Goal: Find specific page/section: Find specific page/section

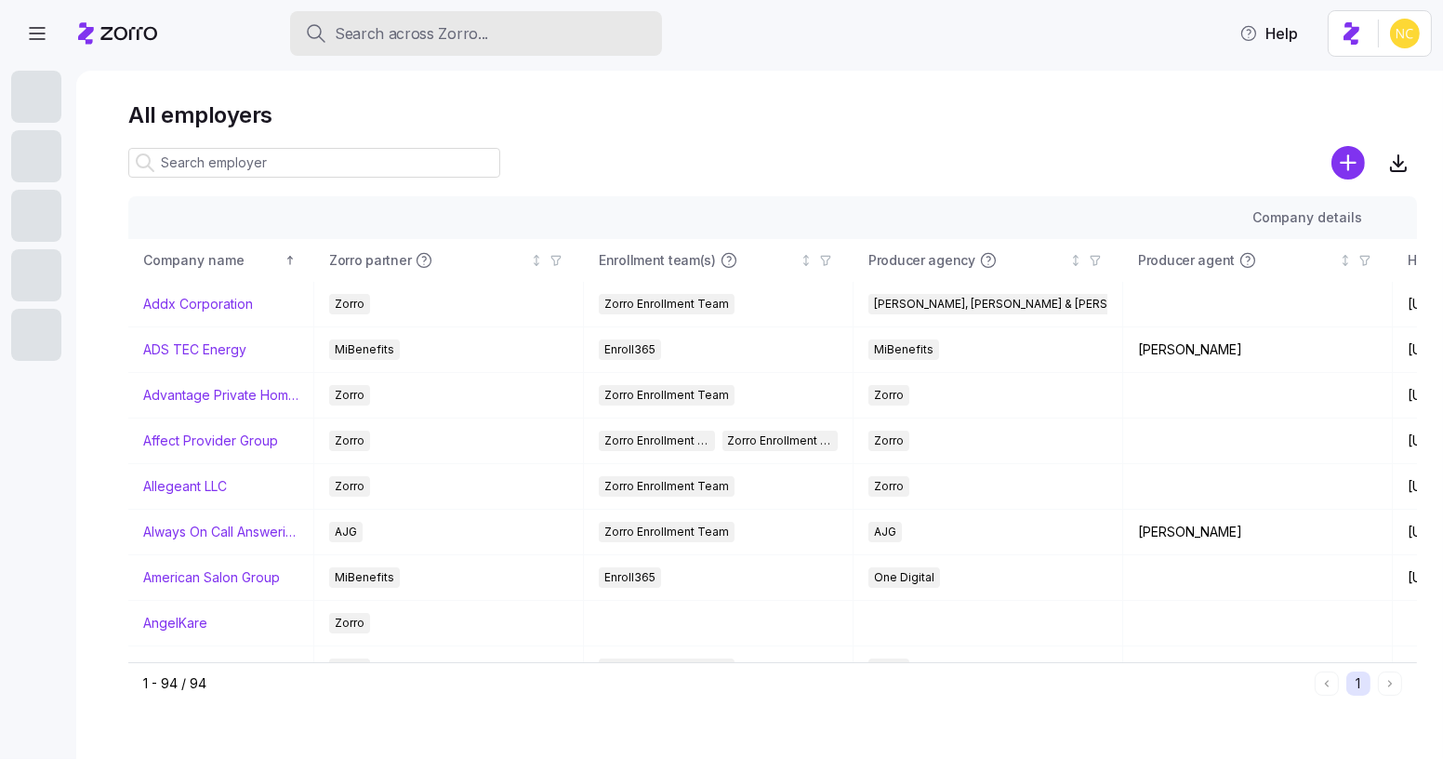
click at [561, 45] on div "Search across Zorro..." at bounding box center [476, 33] width 342 height 23
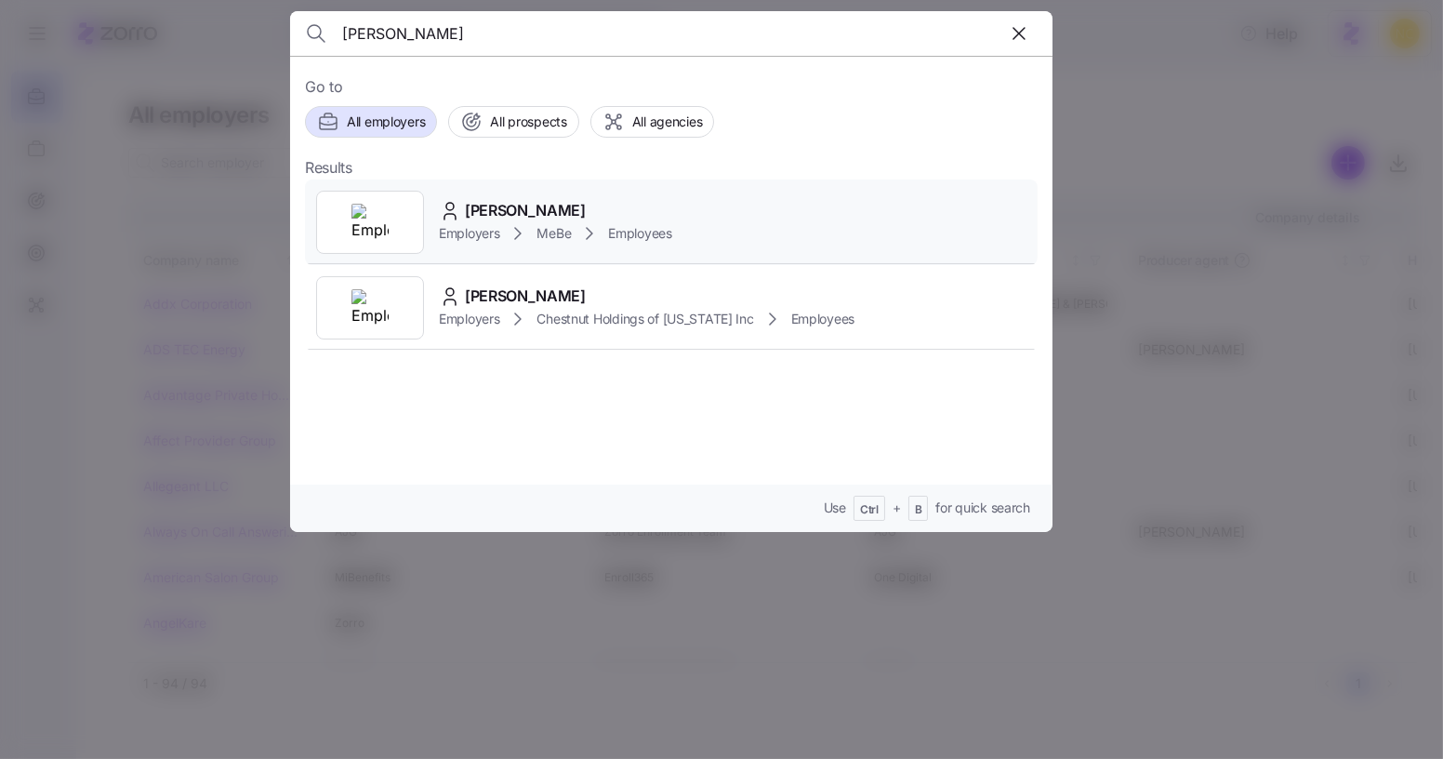
type input "[PERSON_NAME]"
click at [627, 229] on span "Employees" at bounding box center [639, 233] width 63 height 19
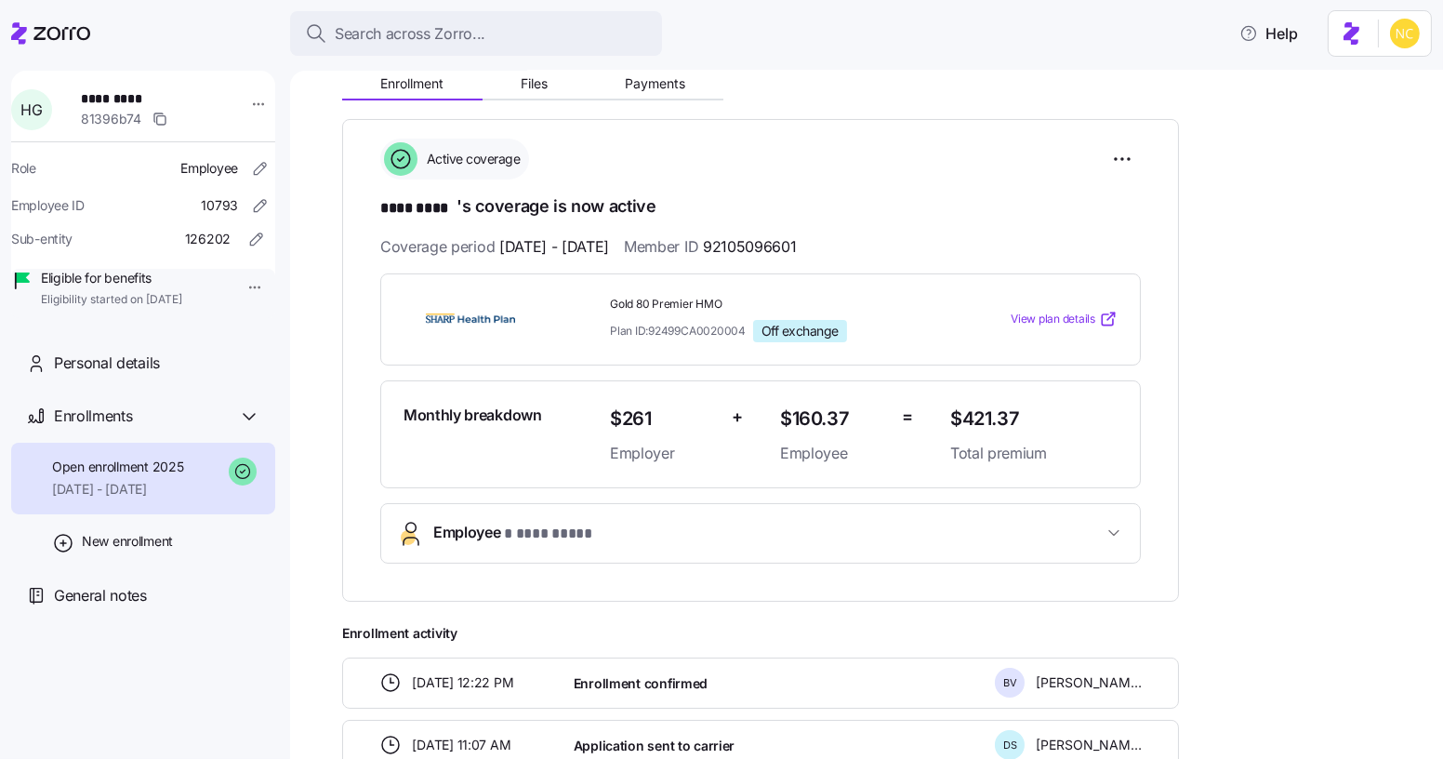
click at [821, 521] on span "Employee * **** **** *" at bounding box center [768, 533] width 670 height 25
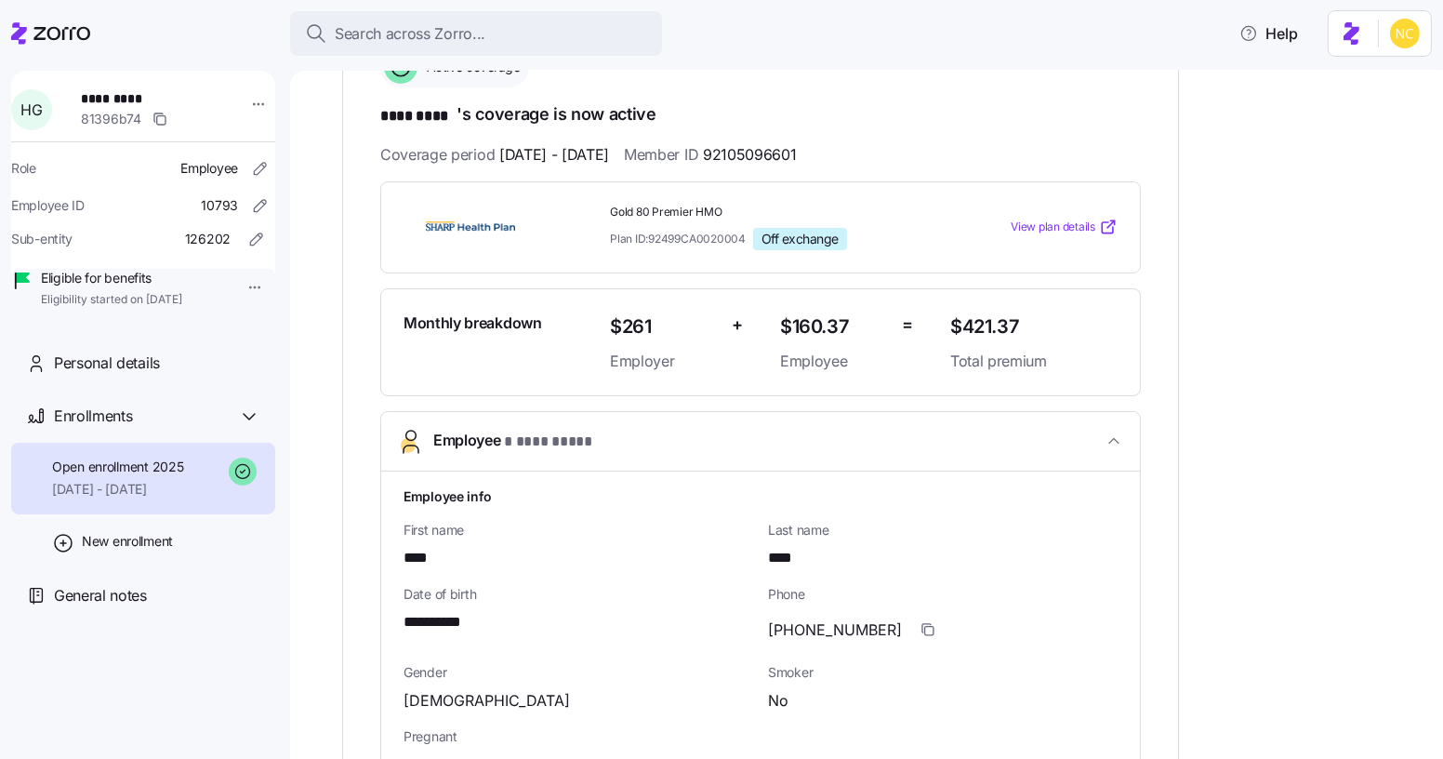
scroll to position [321, 0]
click at [911, 619] on span "button" at bounding box center [928, 630] width 35 height 35
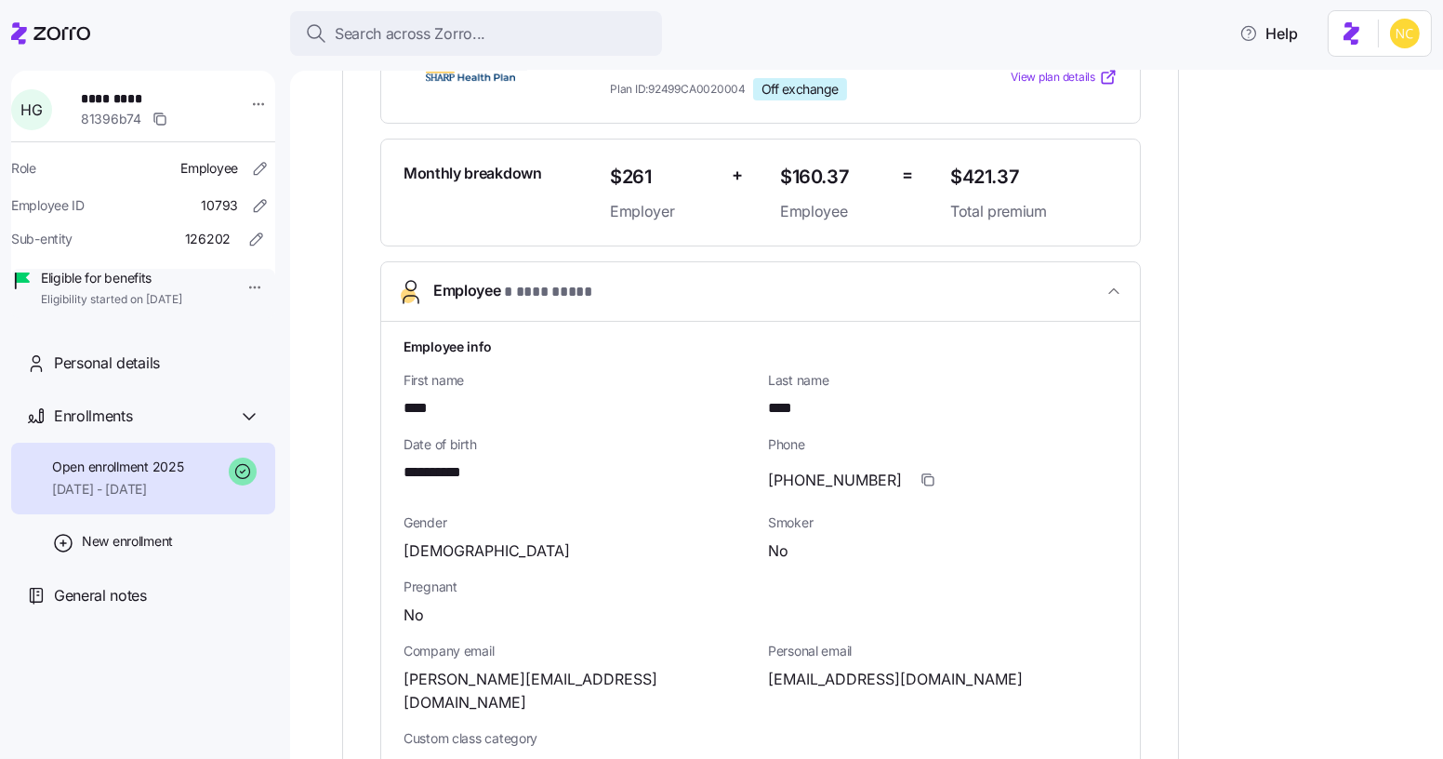
scroll to position [468, 0]
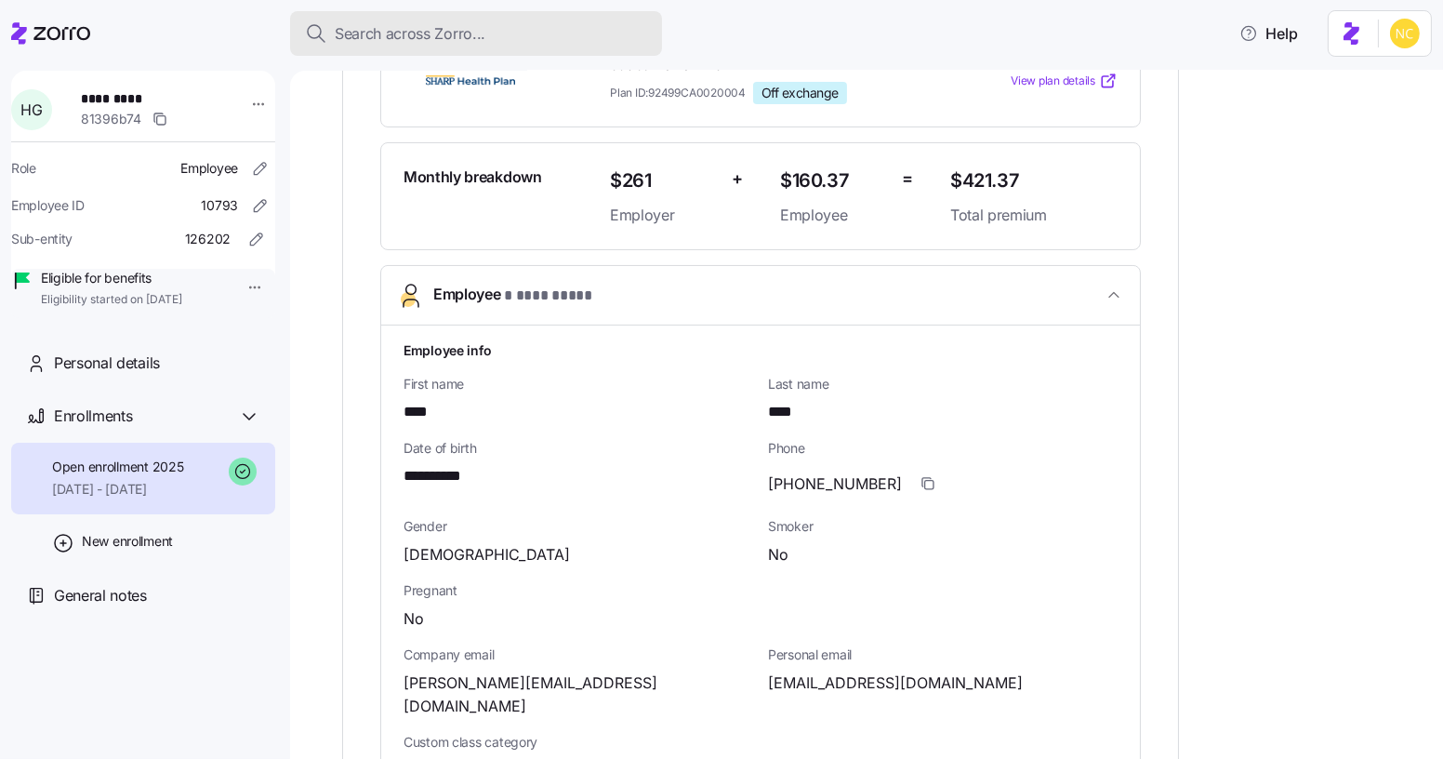
click at [452, 33] on span "Search across Zorro..." at bounding box center [410, 33] width 151 height 23
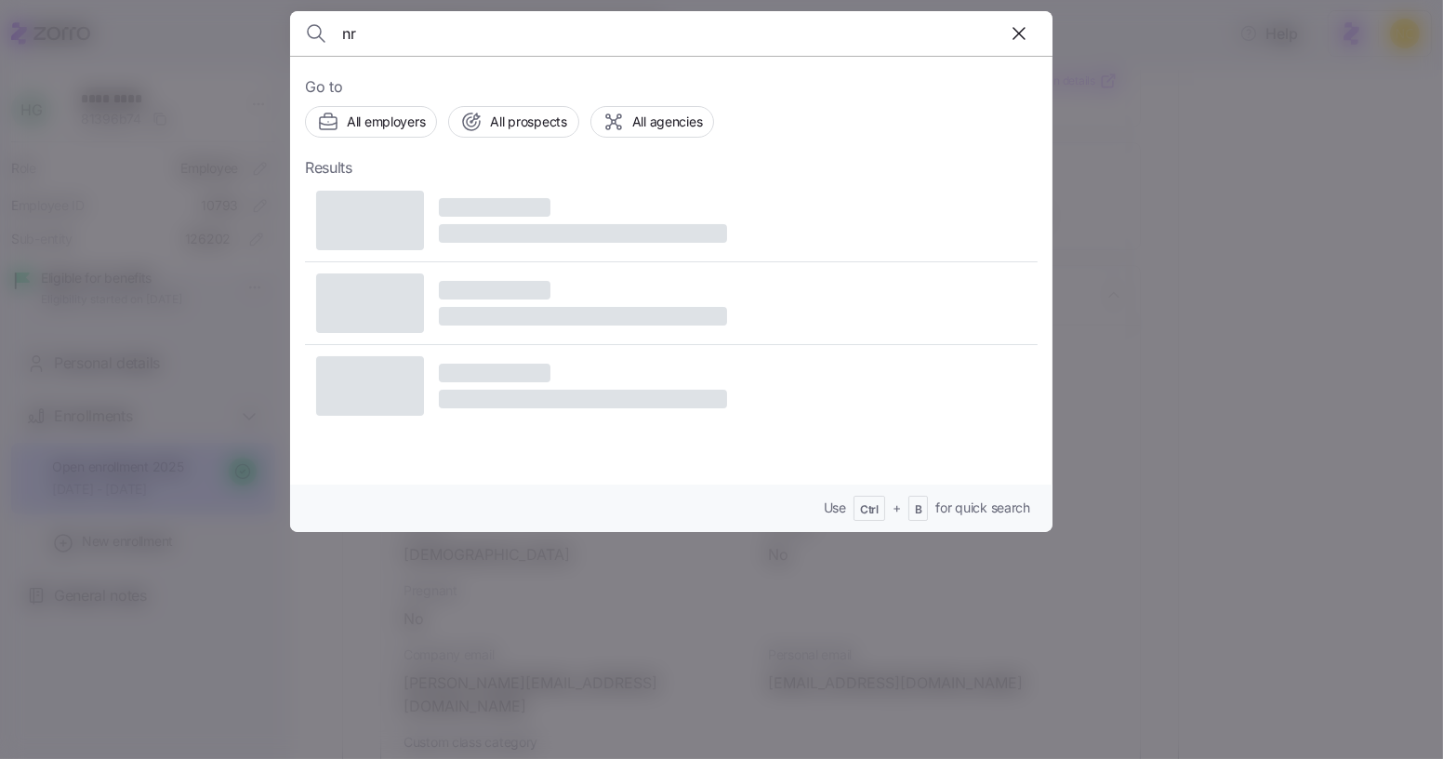
type input "n"
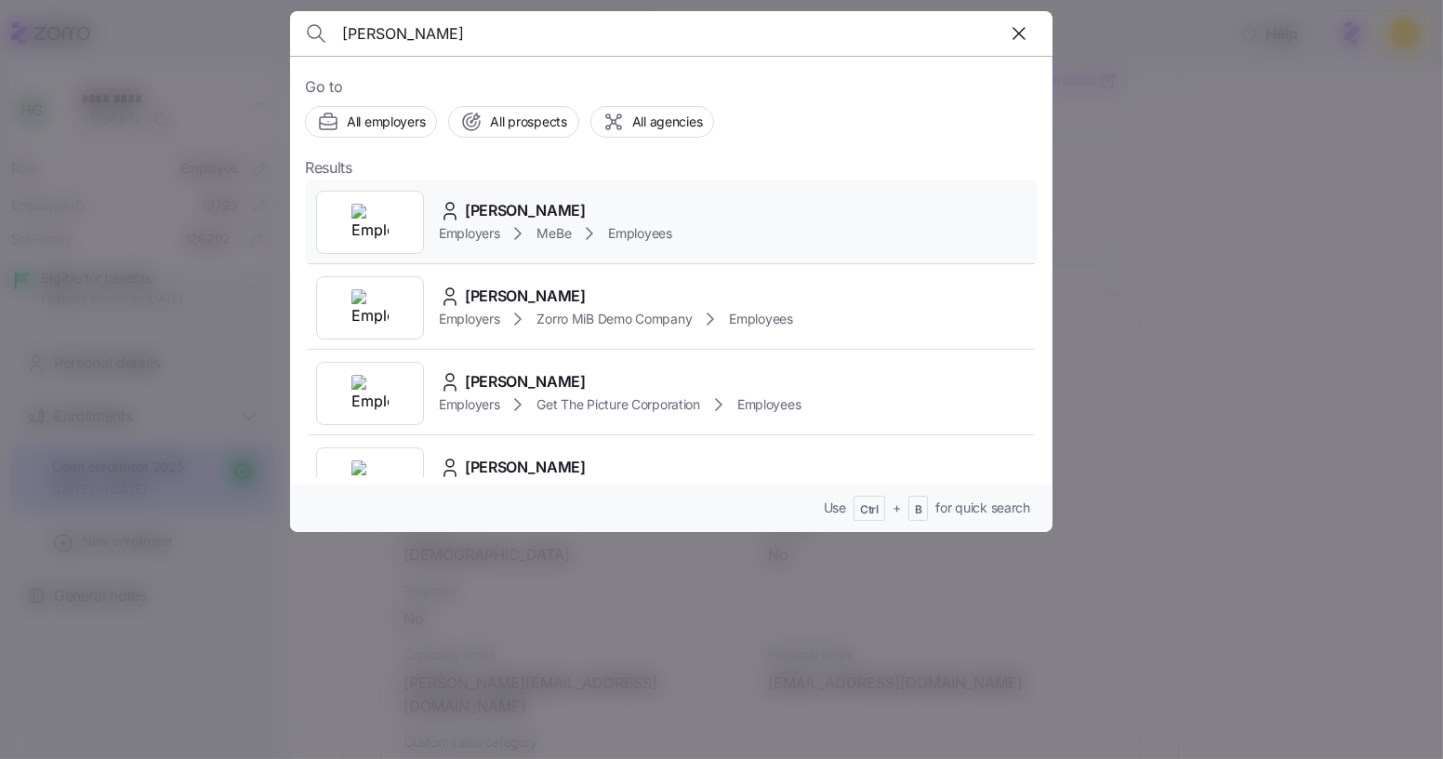
type input "[PERSON_NAME]"
click at [753, 215] on div "[PERSON_NAME] Employers MeBe Employees" at bounding box center [671, 223] width 733 height 86
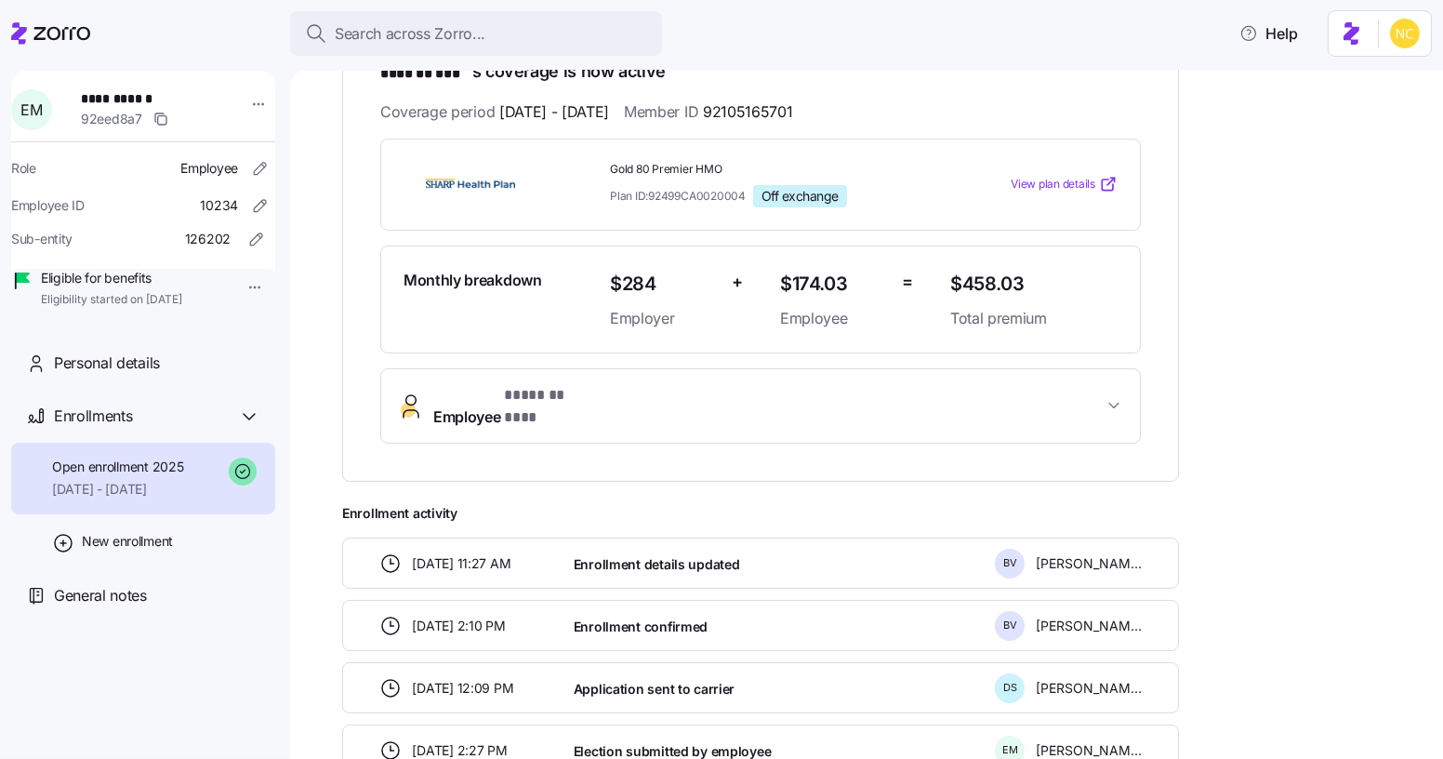
scroll to position [366, 0]
click at [864, 377] on button "Employee * ******* *** *" at bounding box center [760, 404] width 759 height 74
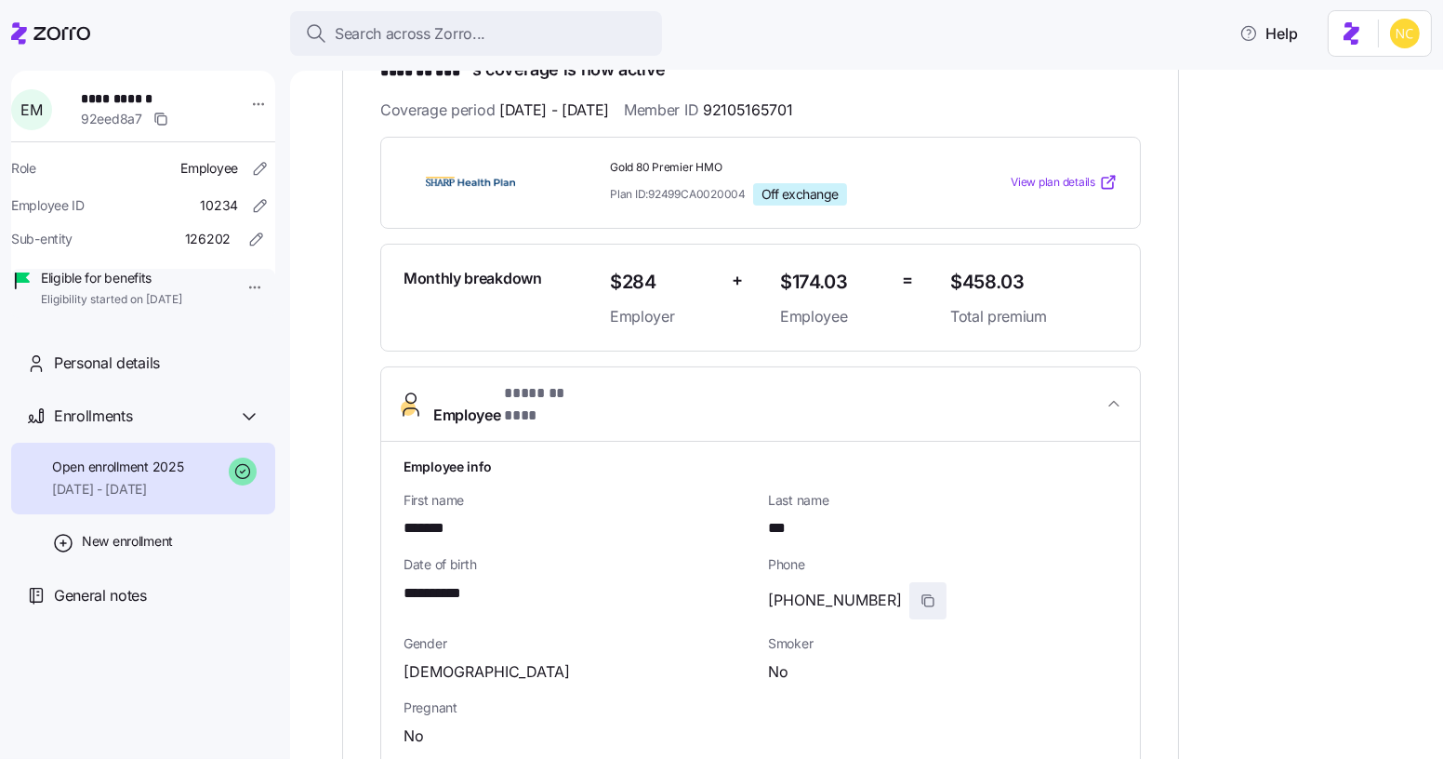
click at [911, 583] on span "button" at bounding box center [928, 600] width 35 height 35
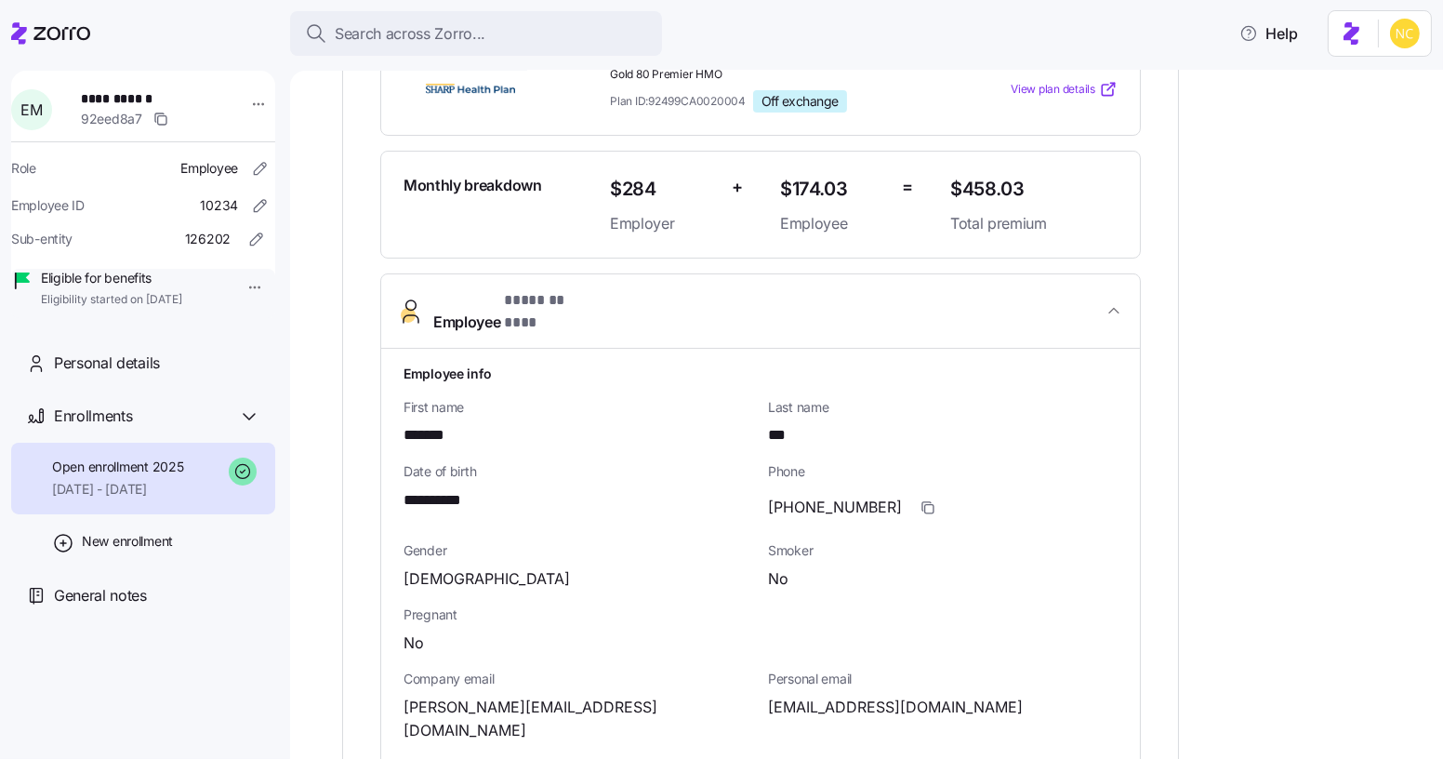
click at [905, 462] on div "Phone [PHONE_NUMBER]" at bounding box center [943, 493] width 350 height 63
click at [921, 500] on icon "button" at bounding box center [928, 507] width 15 height 15
click at [493, 49] on button "Search across Zorro..." at bounding box center [476, 33] width 372 height 45
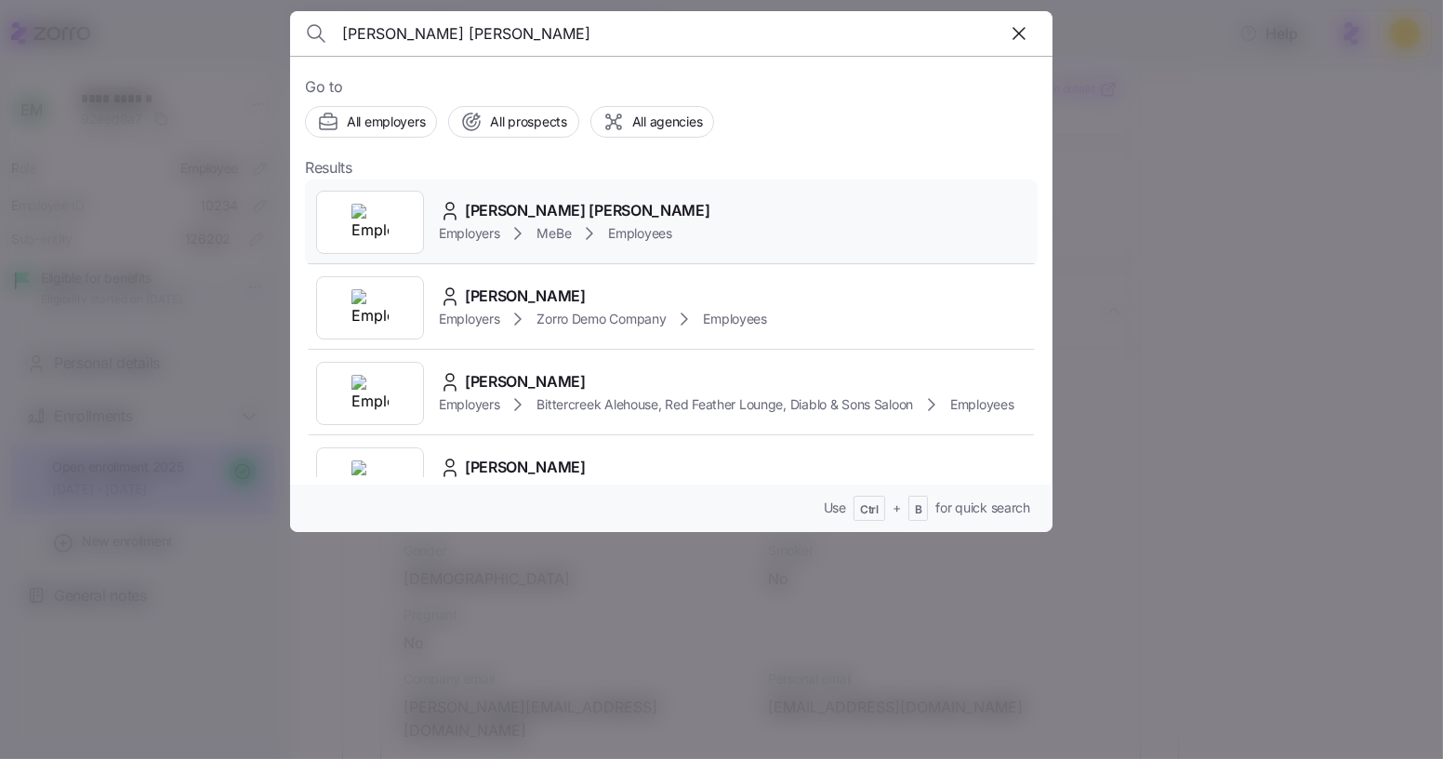
type input "[PERSON_NAME] [PERSON_NAME]"
click at [627, 224] on span "Employees" at bounding box center [639, 233] width 63 height 19
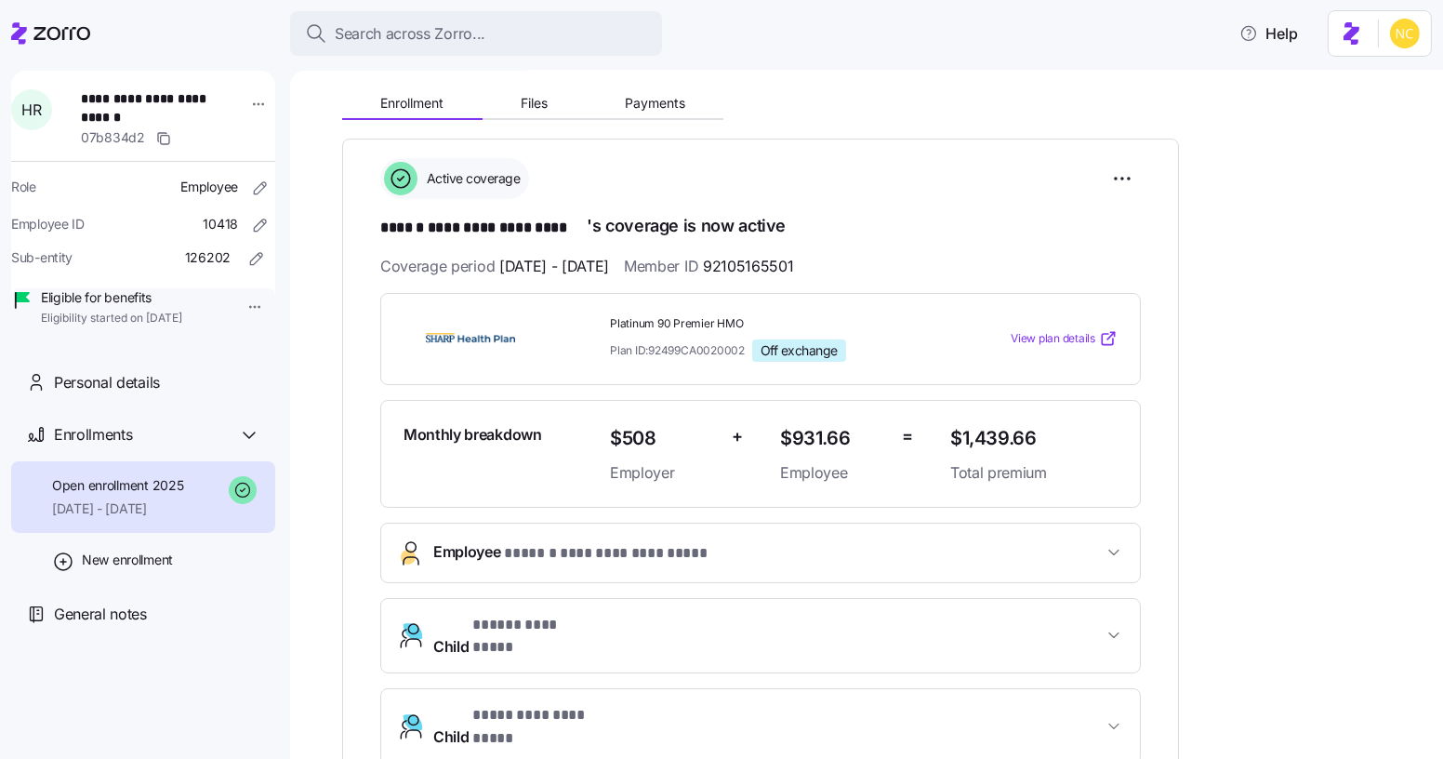
scroll to position [214, 0]
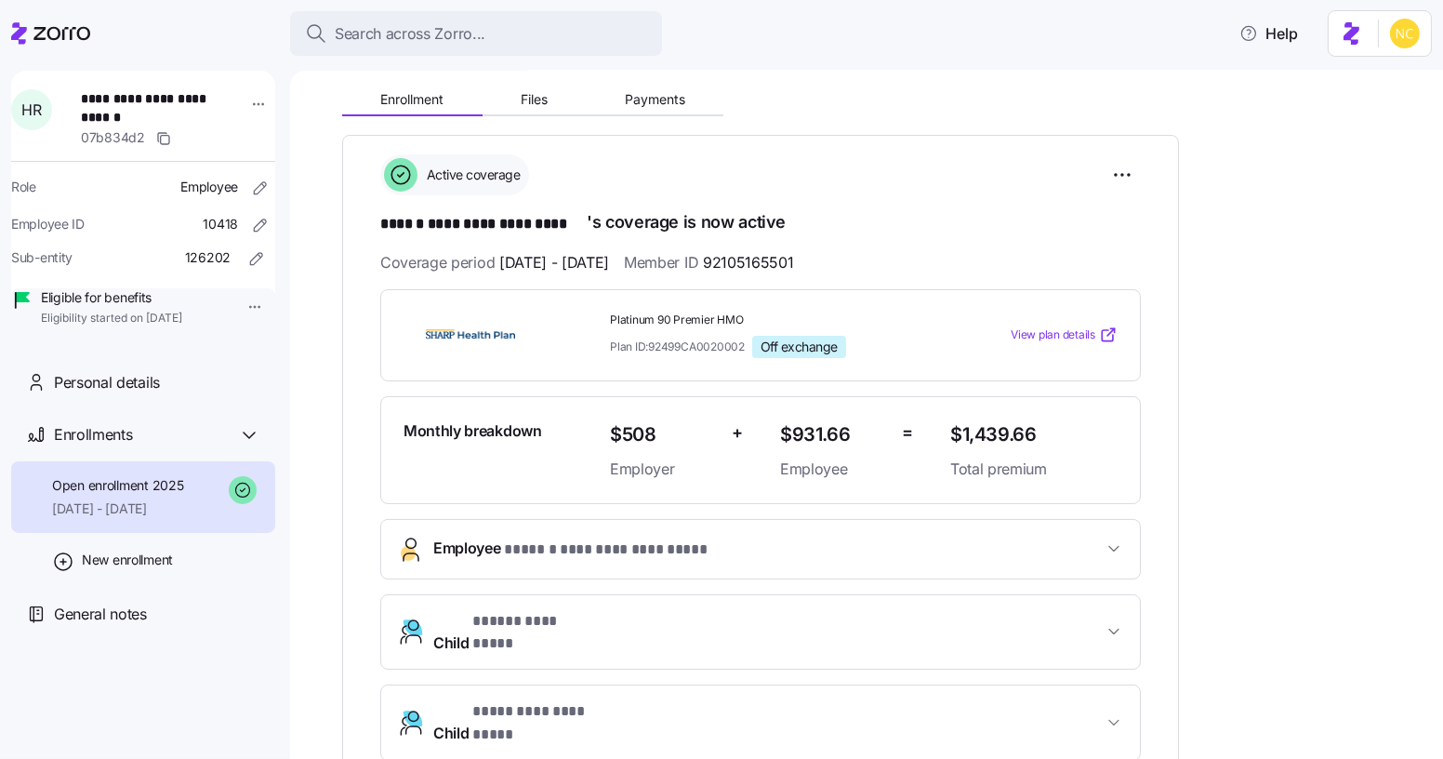
click at [880, 566] on button "**********" at bounding box center [760, 549] width 759 height 59
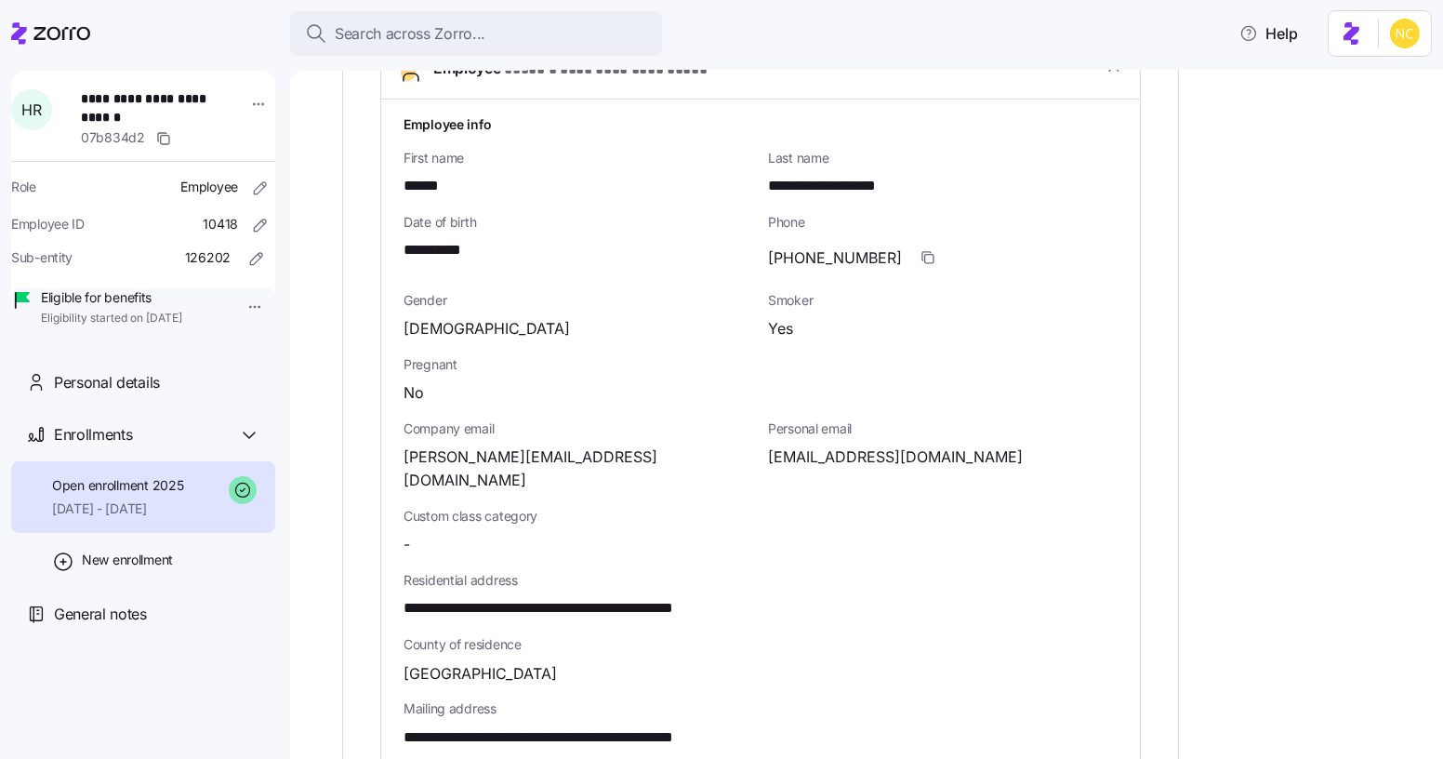
scroll to position [699, 0]
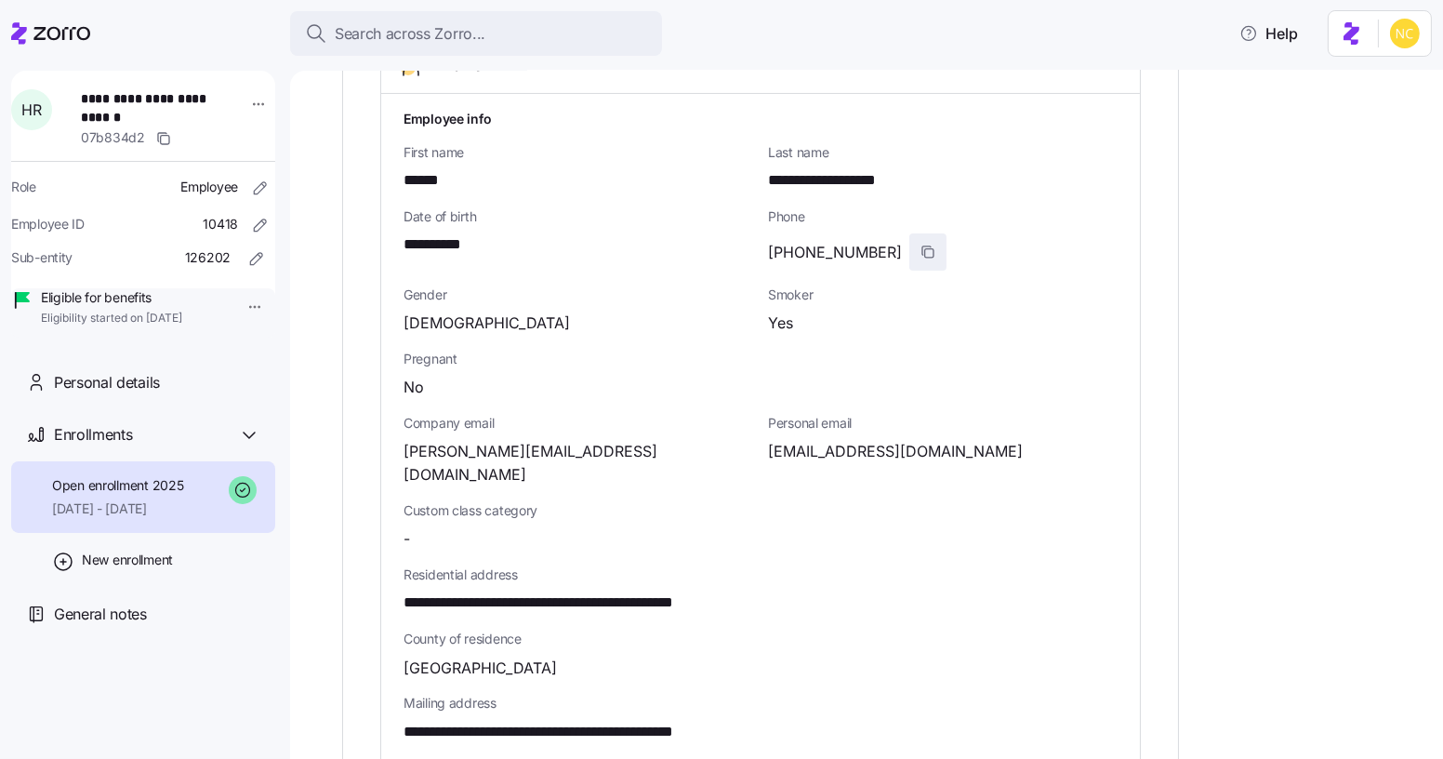
click at [921, 247] on icon "button" at bounding box center [928, 252] width 15 height 15
